Goal: Information Seeking & Learning: Learn about a topic

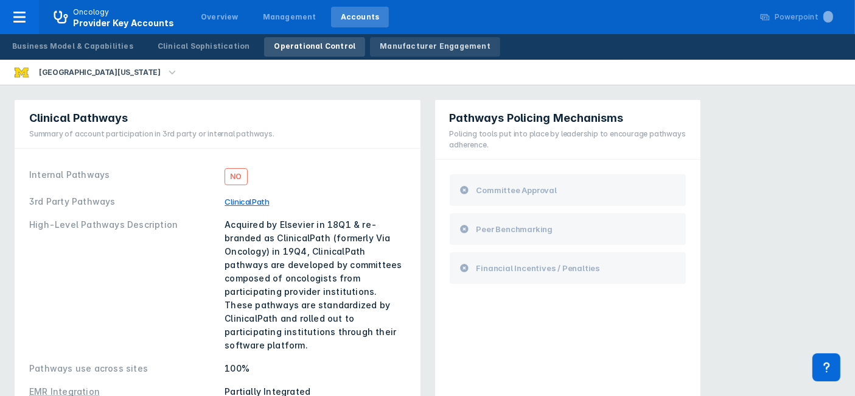
click at [386, 47] on div "Manufacturer Engagement" at bounding box center [435, 46] width 111 height 11
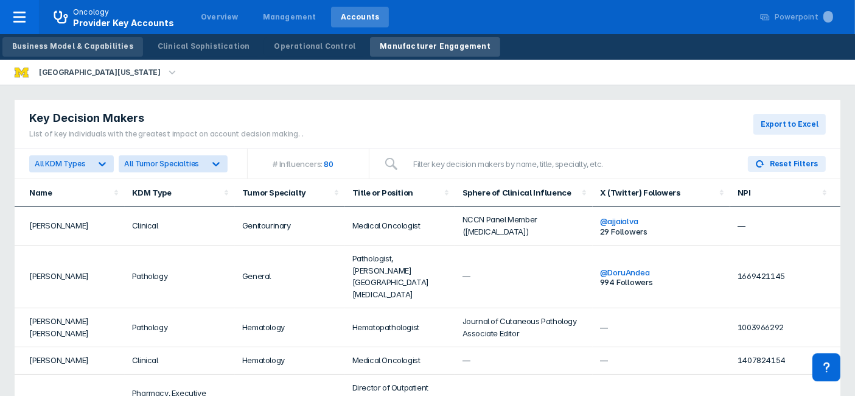
click at [89, 44] on div "Business Model & Capabilities" at bounding box center [72, 46] width 121 height 11
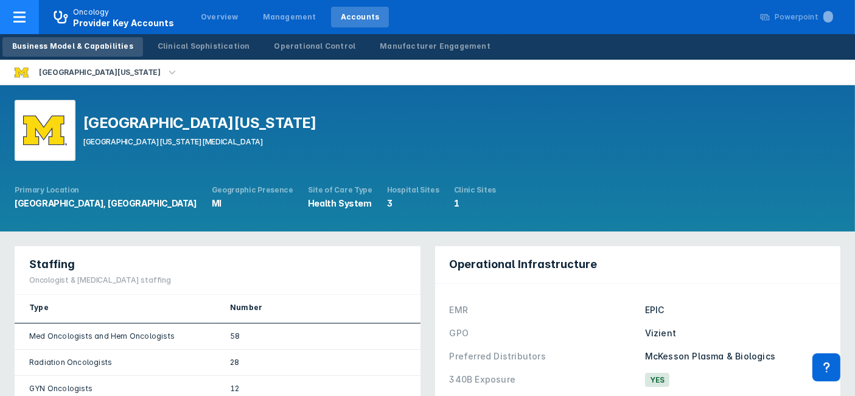
click at [106, 18] on span "Provider Key Accounts" at bounding box center [123, 23] width 101 height 10
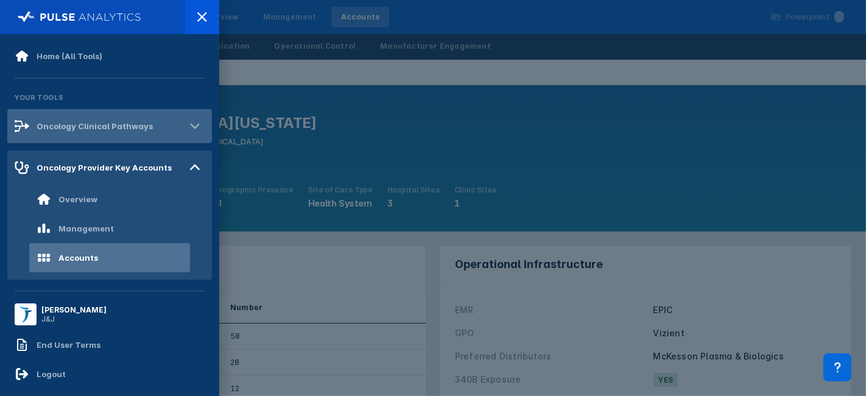
click at [120, 128] on div "Oncology Clinical Pathways" at bounding box center [95, 126] width 116 height 10
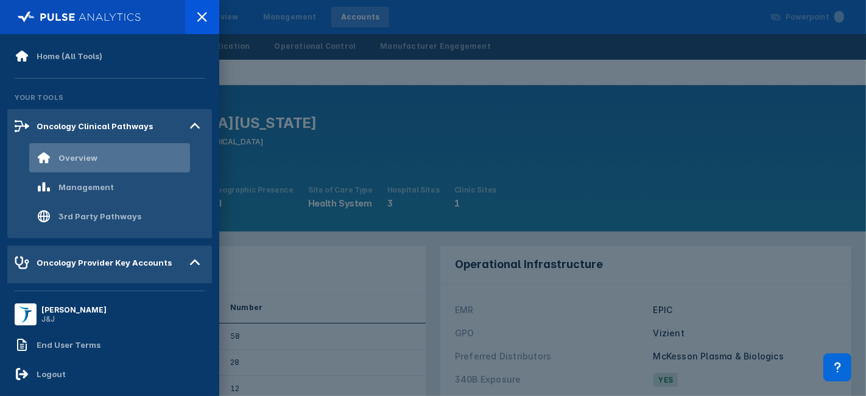
click at [89, 153] on div "Overview" at bounding box center [77, 158] width 39 height 10
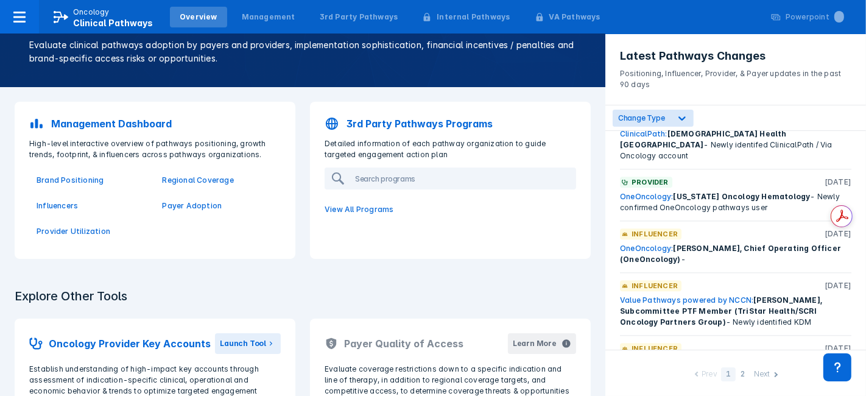
scroll to position [2633, 0]
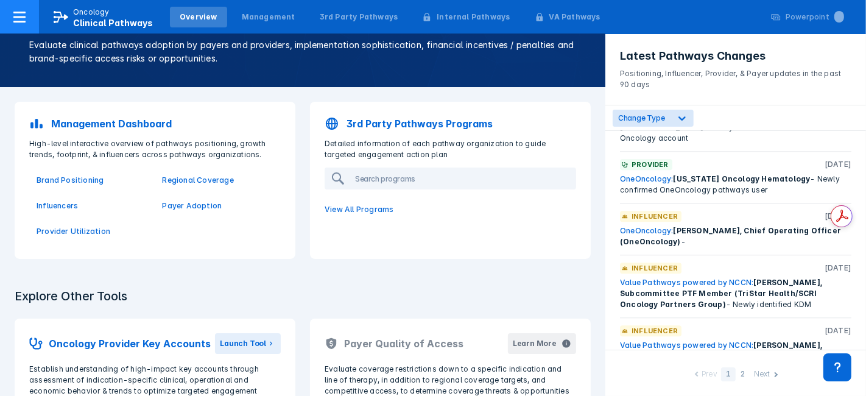
click at [29, 16] on div at bounding box center [19, 17] width 39 height 34
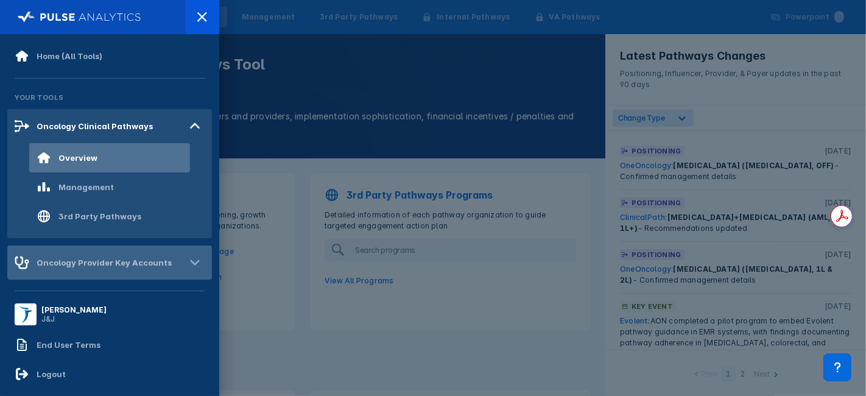
click at [118, 253] on div "Oncology Provider Key Accounts" at bounding box center [109, 262] width 205 height 34
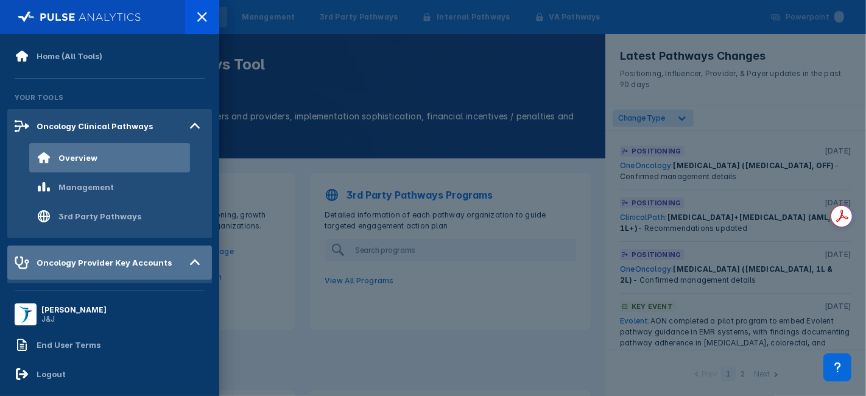
click at [185, 254] on icon at bounding box center [194, 262] width 19 height 19
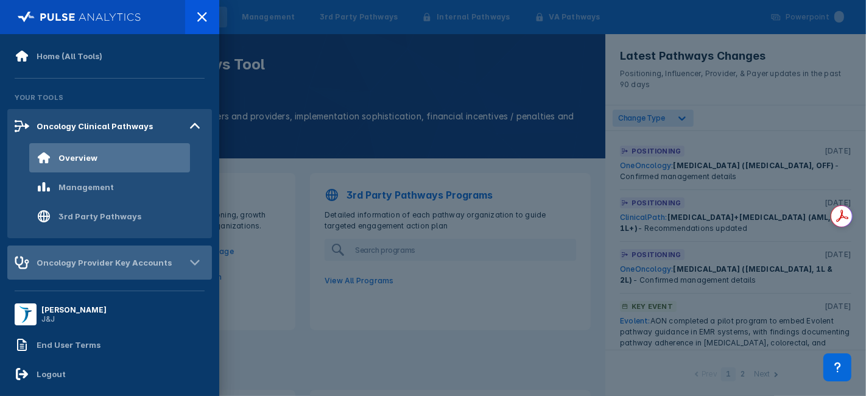
click at [185, 258] on icon at bounding box center [194, 262] width 19 height 19
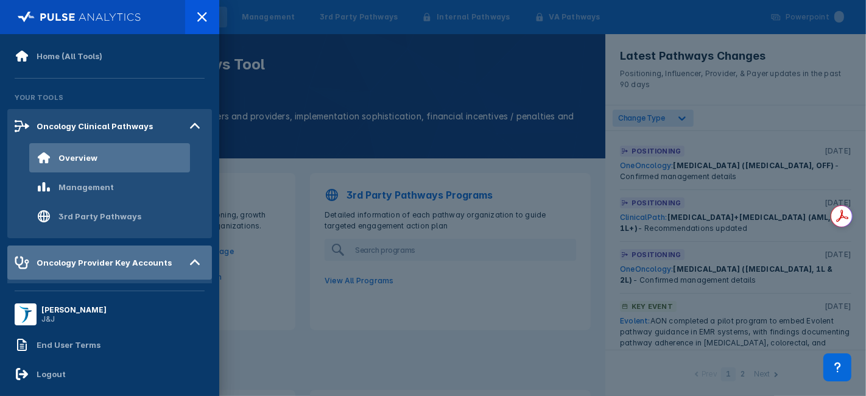
click at [103, 258] on div "Oncology Provider Key Accounts" at bounding box center [104, 263] width 135 height 10
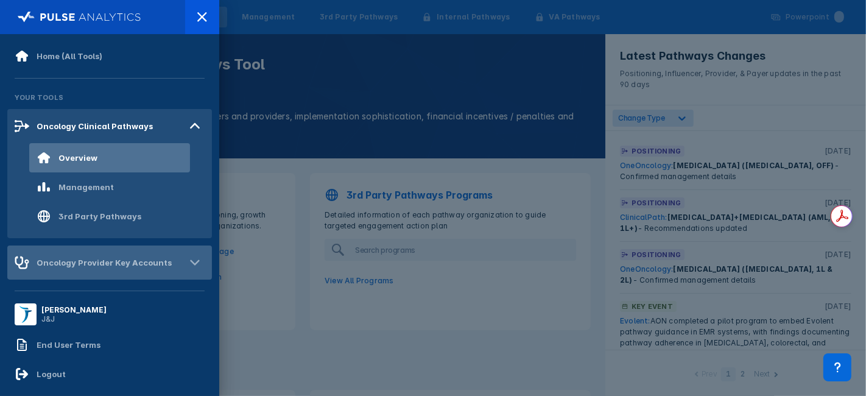
click at [169, 260] on div "Oncology Provider Key Accounts" at bounding box center [109, 262] width 205 height 34
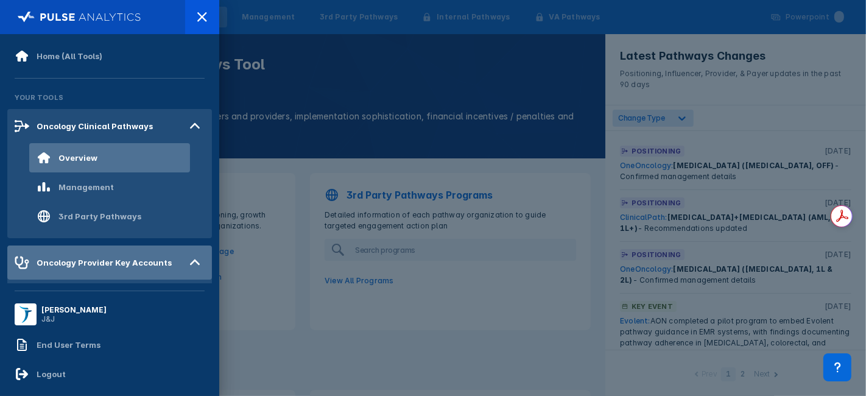
click at [85, 258] on div "Oncology Provider Key Accounts" at bounding box center [104, 263] width 135 height 10
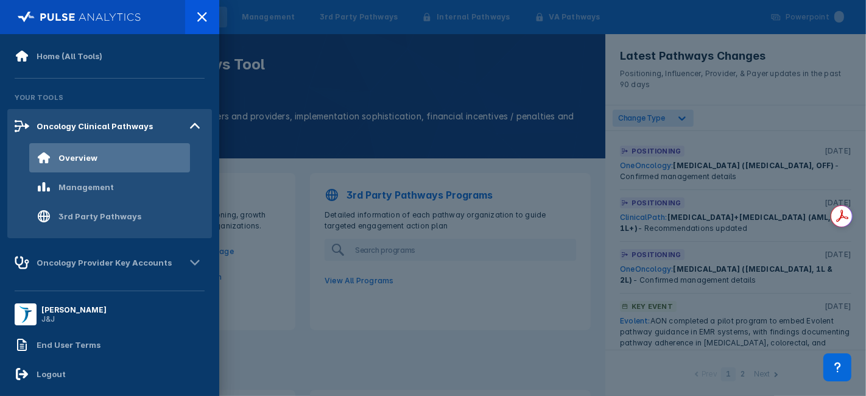
click at [186, 254] on icon at bounding box center [194, 262] width 19 height 19
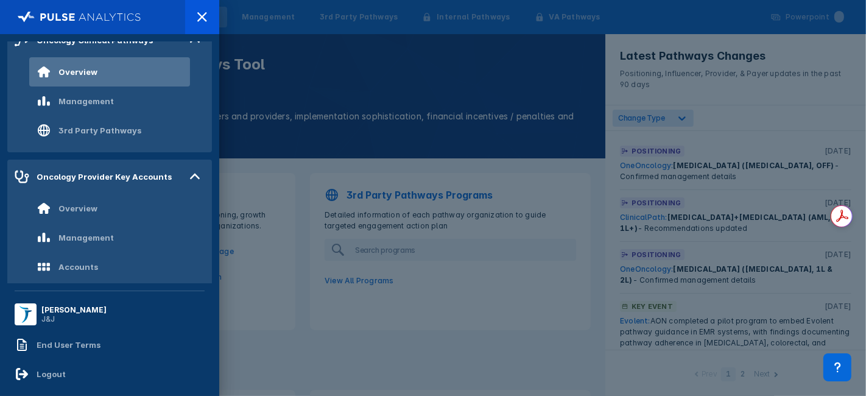
scroll to position [105, 0]
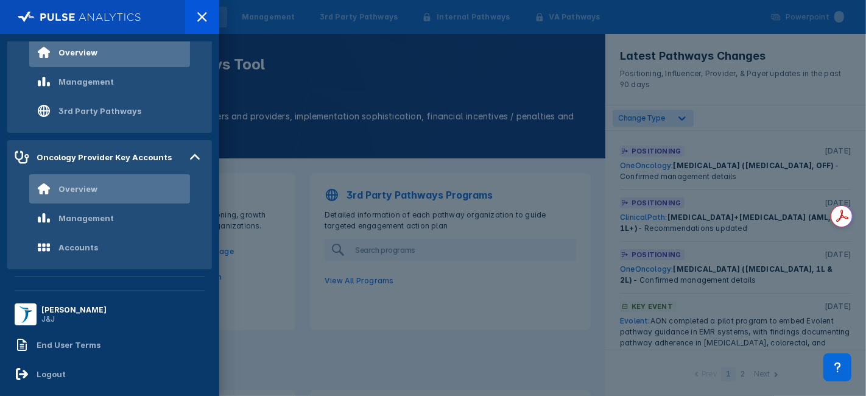
click at [89, 181] on div "Overview" at bounding box center [67, 188] width 61 height 15
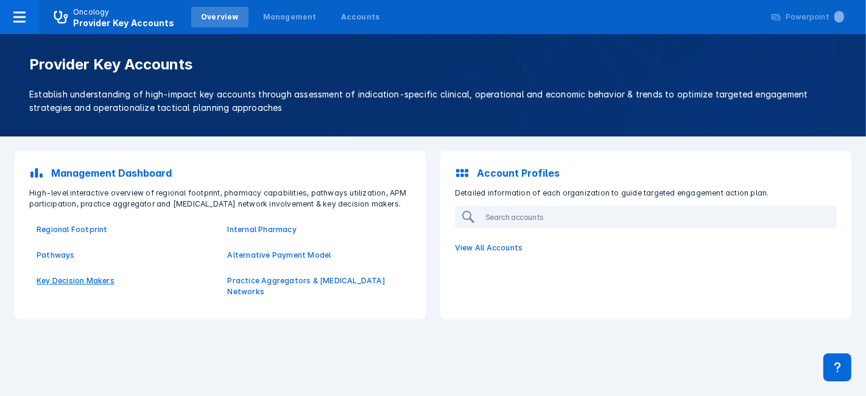
click at [75, 275] on p "Key Decision Makers" at bounding box center [125, 280] width 177 height 11
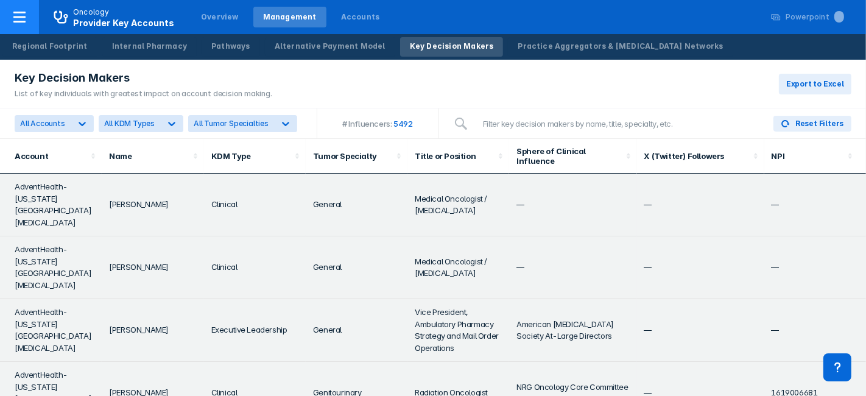
click at [27, 18] on div at bounding box center [19, 17] width 39 height 34
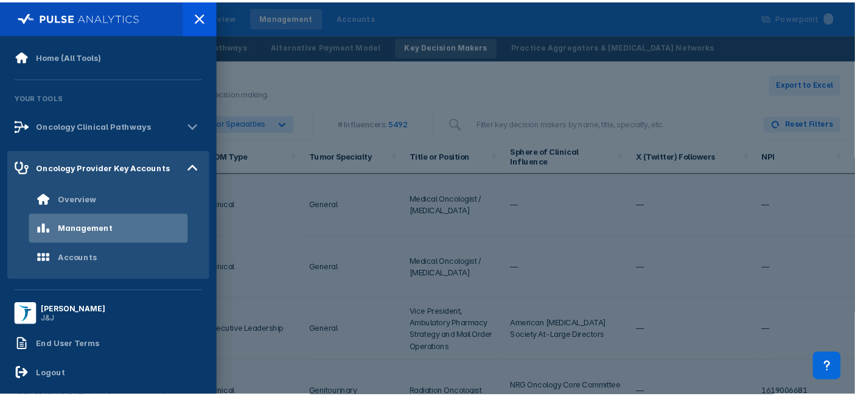
scroll to position [10, 0]
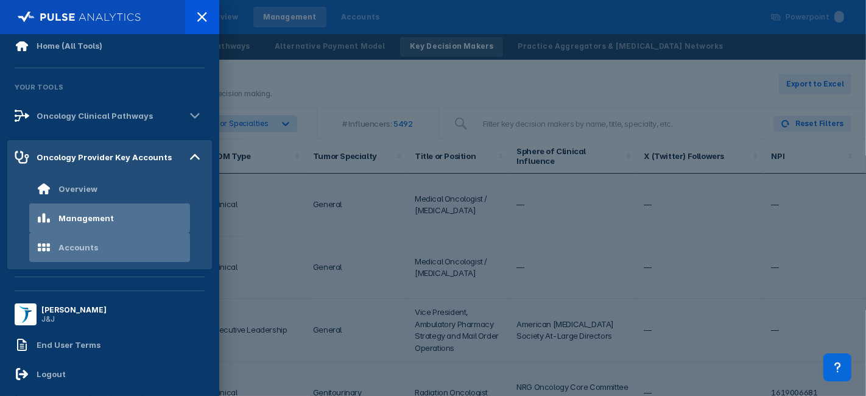
click at [91, 239] on div "Accounts" at bounding box center [109, 247] width 161 height 29
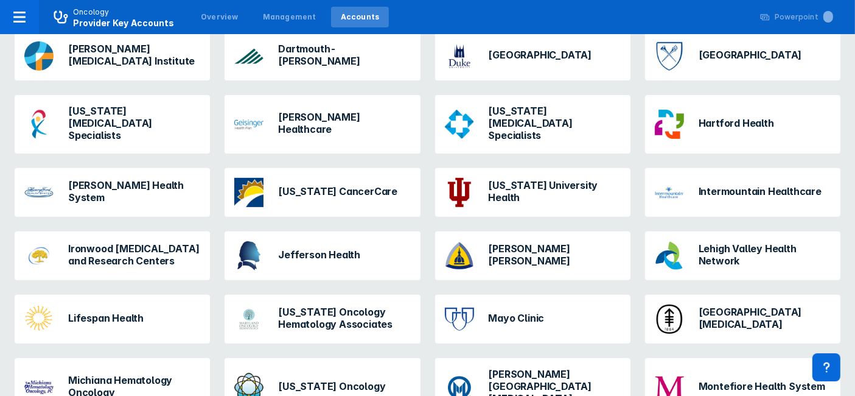
scroll to position [403, 0]
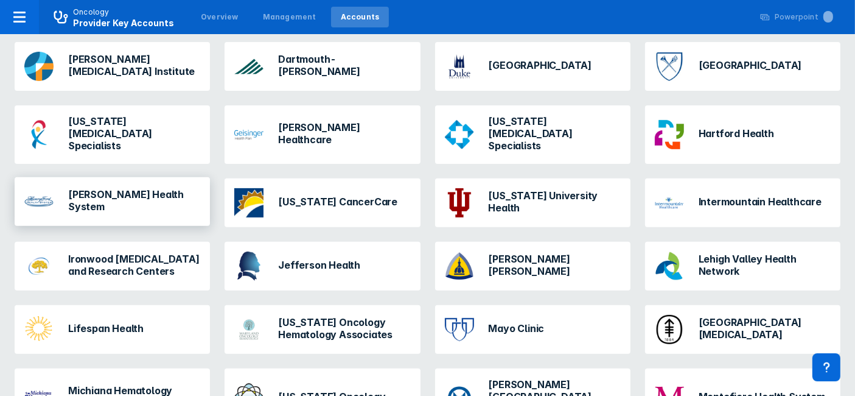
click at [130, 188] on h3 "[PERSON_NAME] Health System" at bounding box center [134, 200] width 132 height 24
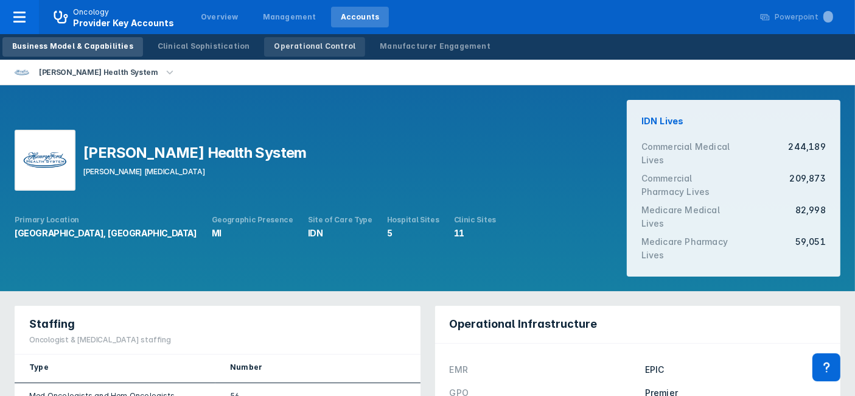
click at [275, 45] on div "Operational Control" at bounding box center [315, 46] width 82 height 11
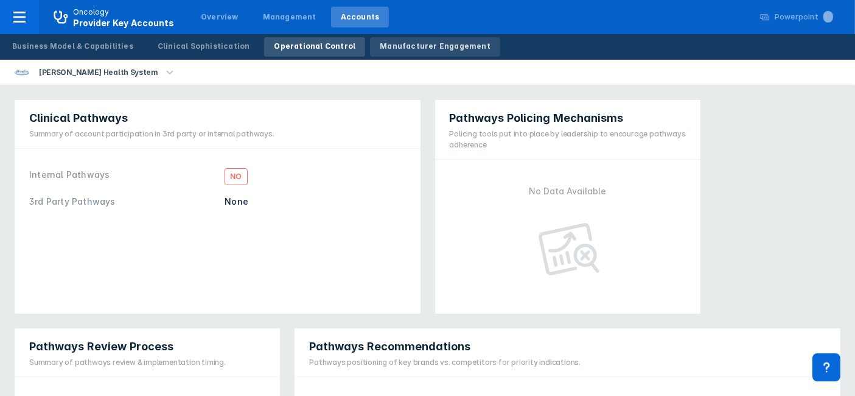
click at [397, 41] on div "Manufacturer Engagement" at bounding box center [435, 46] width 111 height 11
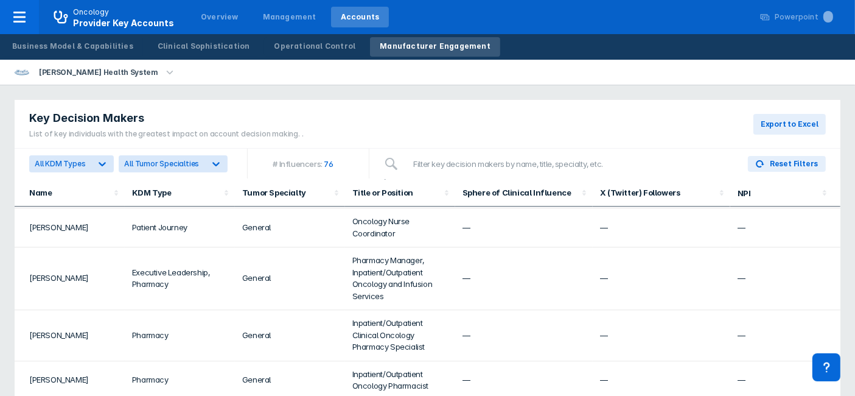
scroll to position [2419, 0]
